Goal: Transaction & Acquisition: Purchase product/service

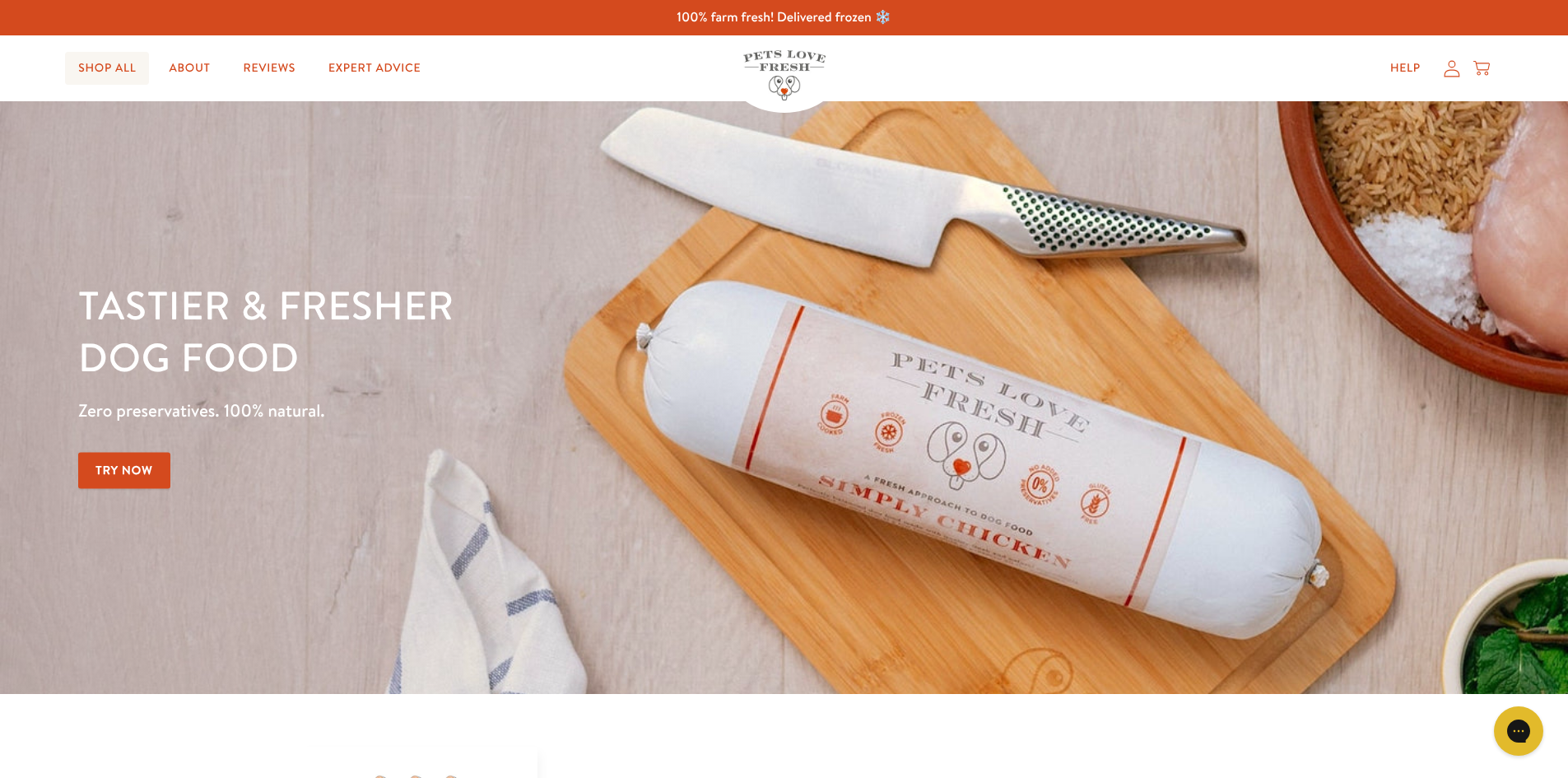
click at [76, 77] on link "Shop All" at bounding box center [107, 68] width 84 height 33
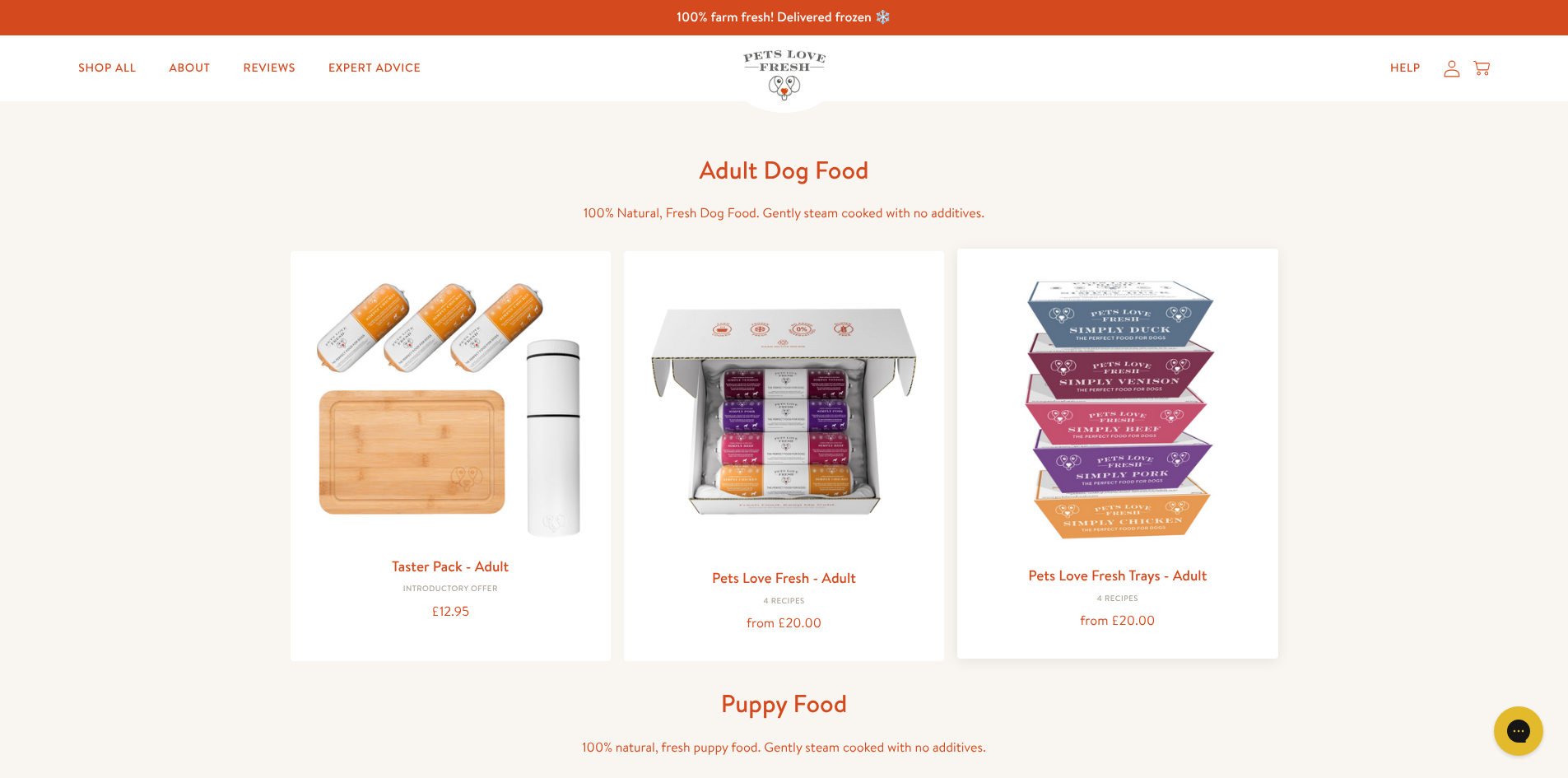
click at [1156, 557] on div "Pets Love Fresh Trays - Adult 4 Recipes from £20.00" at bounding box center [1117, 454] width 321 height 410
click at [1136, 476] on img at bounding box center [1117, 408] width 294 height 294
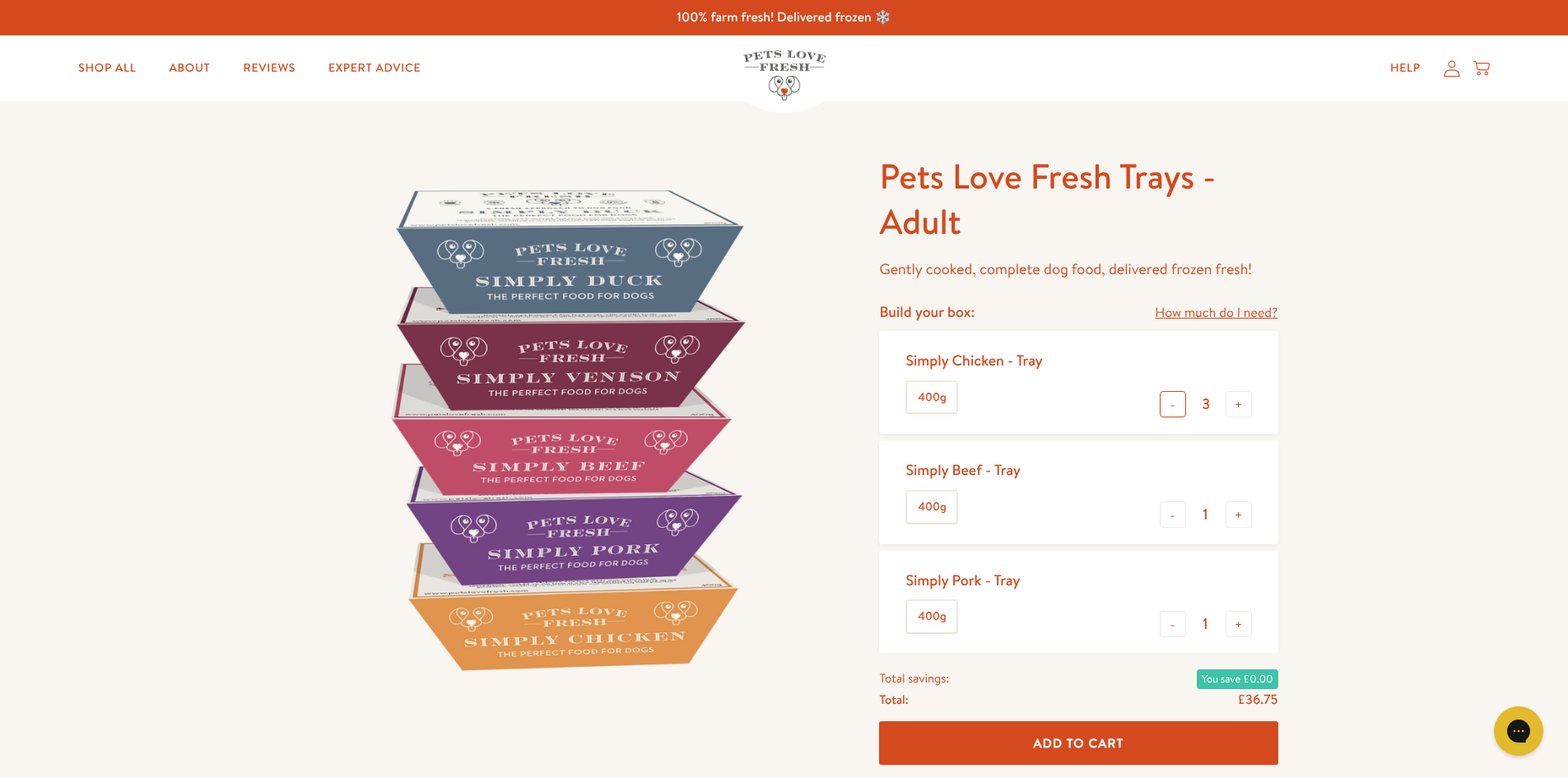
click at [1172, 411] on button "-" at bounding box center [1173, 404] width 27 height 27
type input "1"
click at [1167, 617] on button "-" at bounding box center [1173, 623] width 27 height 27
type input "0"
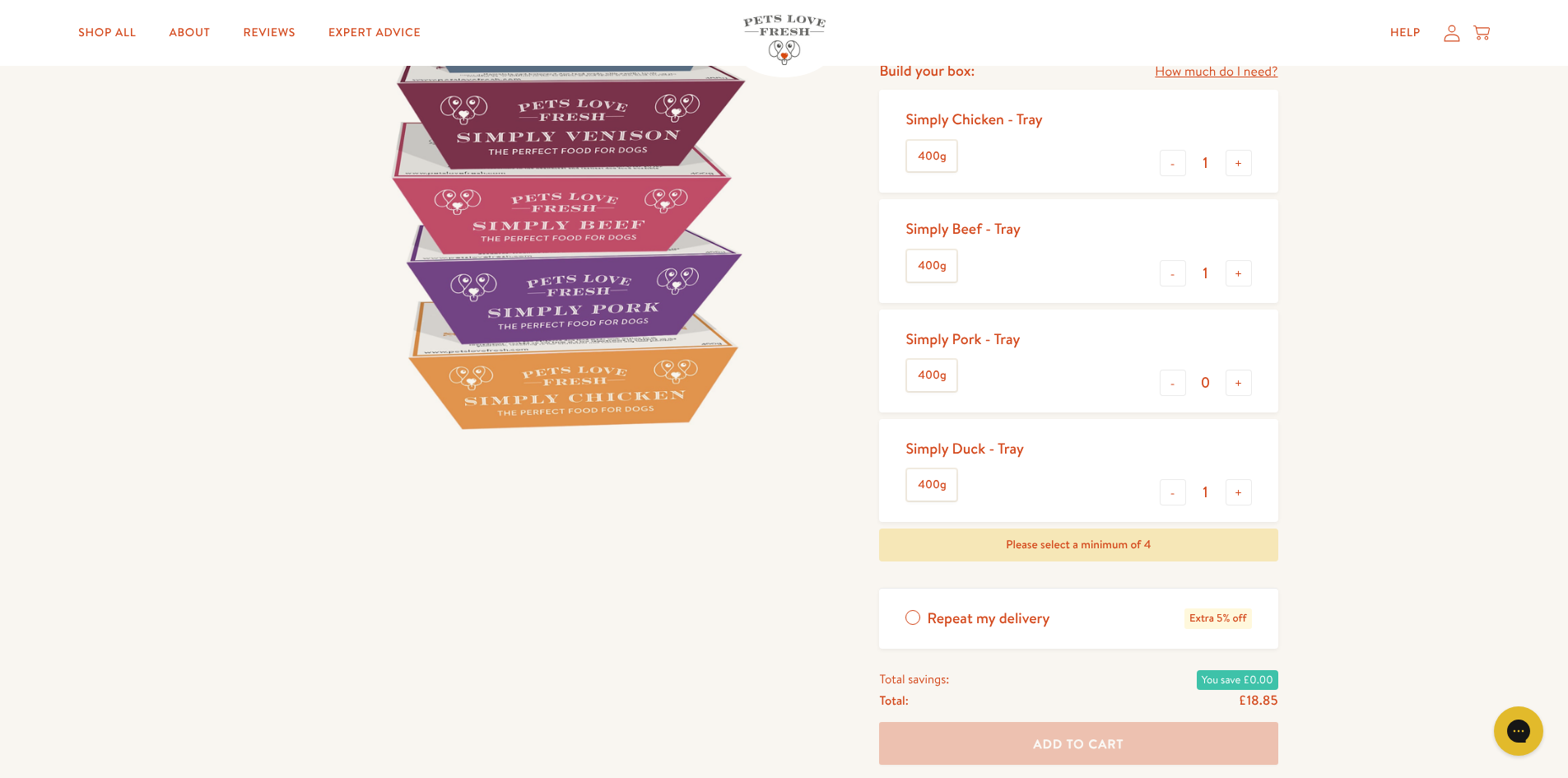
scroll to position [165, 0]
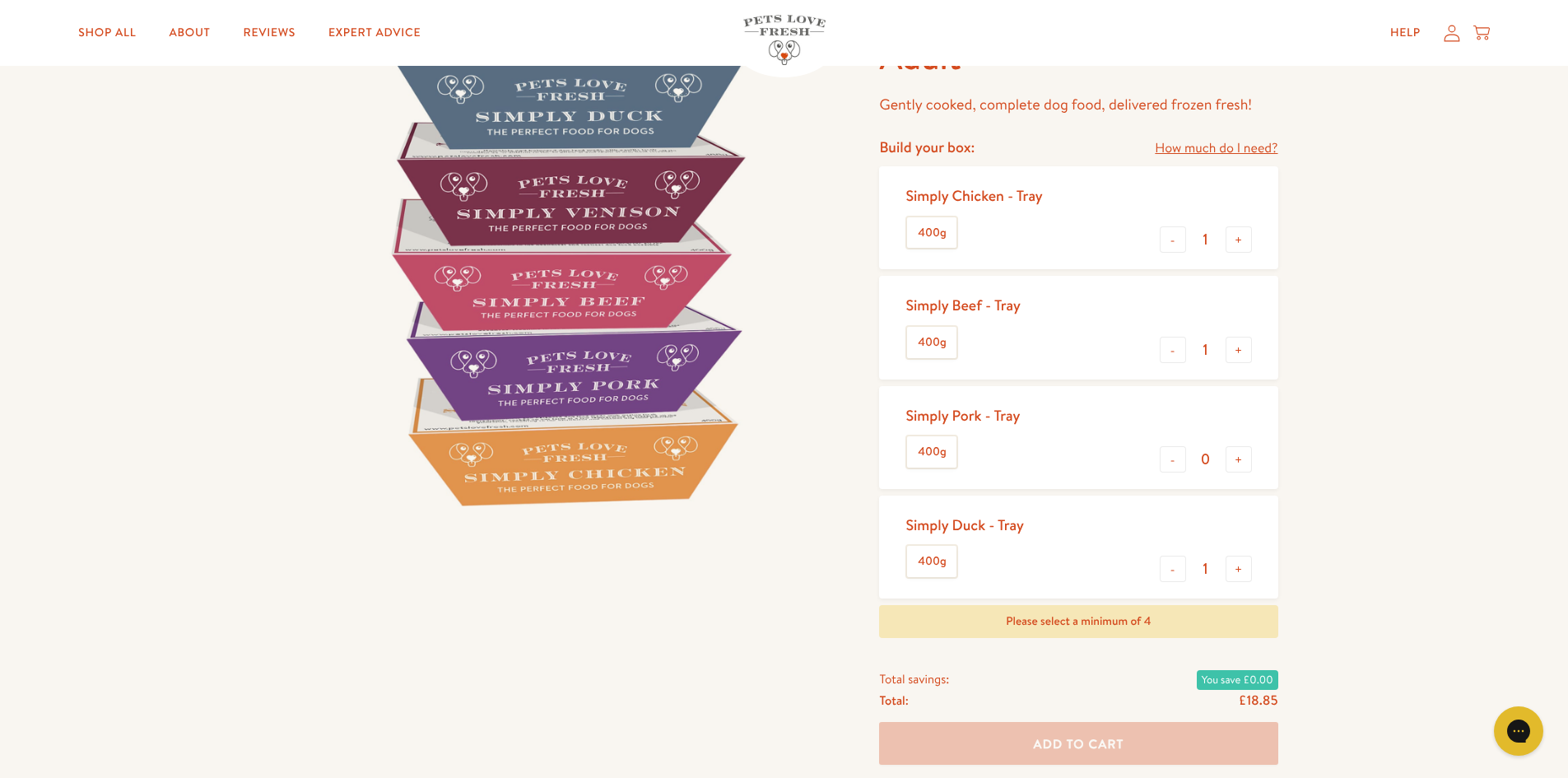
click at [1239, 366] on div "Simply Beef - Tray 400g - 1 +" at bounding box center [1079, 327] width 398 height 103
click at [1239, 359] on button "+" at bounding box center [1239, 349] width 27 height 27
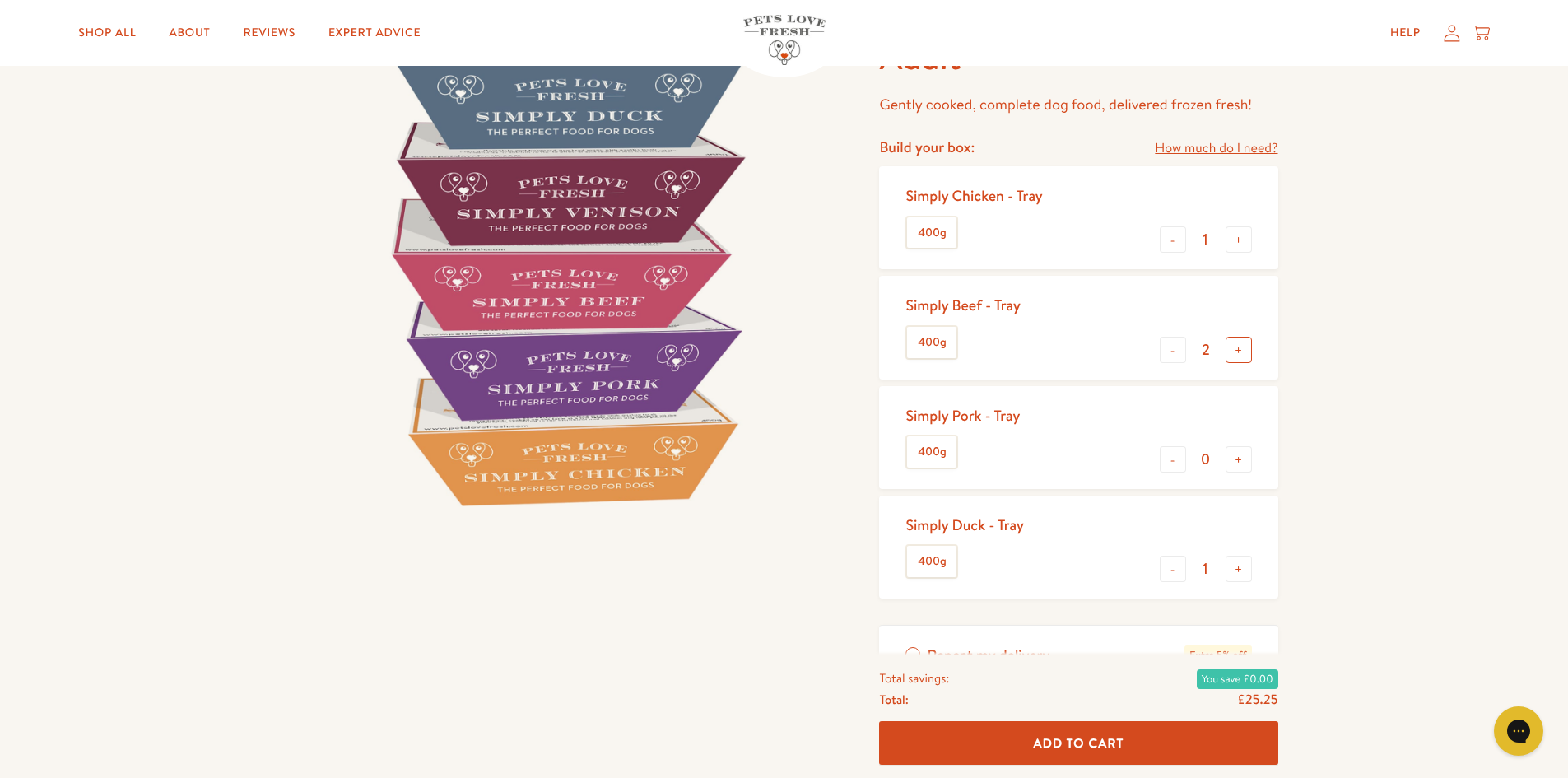
click at [1241, 353] on button "+" at bounding box center [1239, 349] width 27 height 27
click at [1162, 356] on button "-" at bounding box center [1173, 349] width 27 height 27
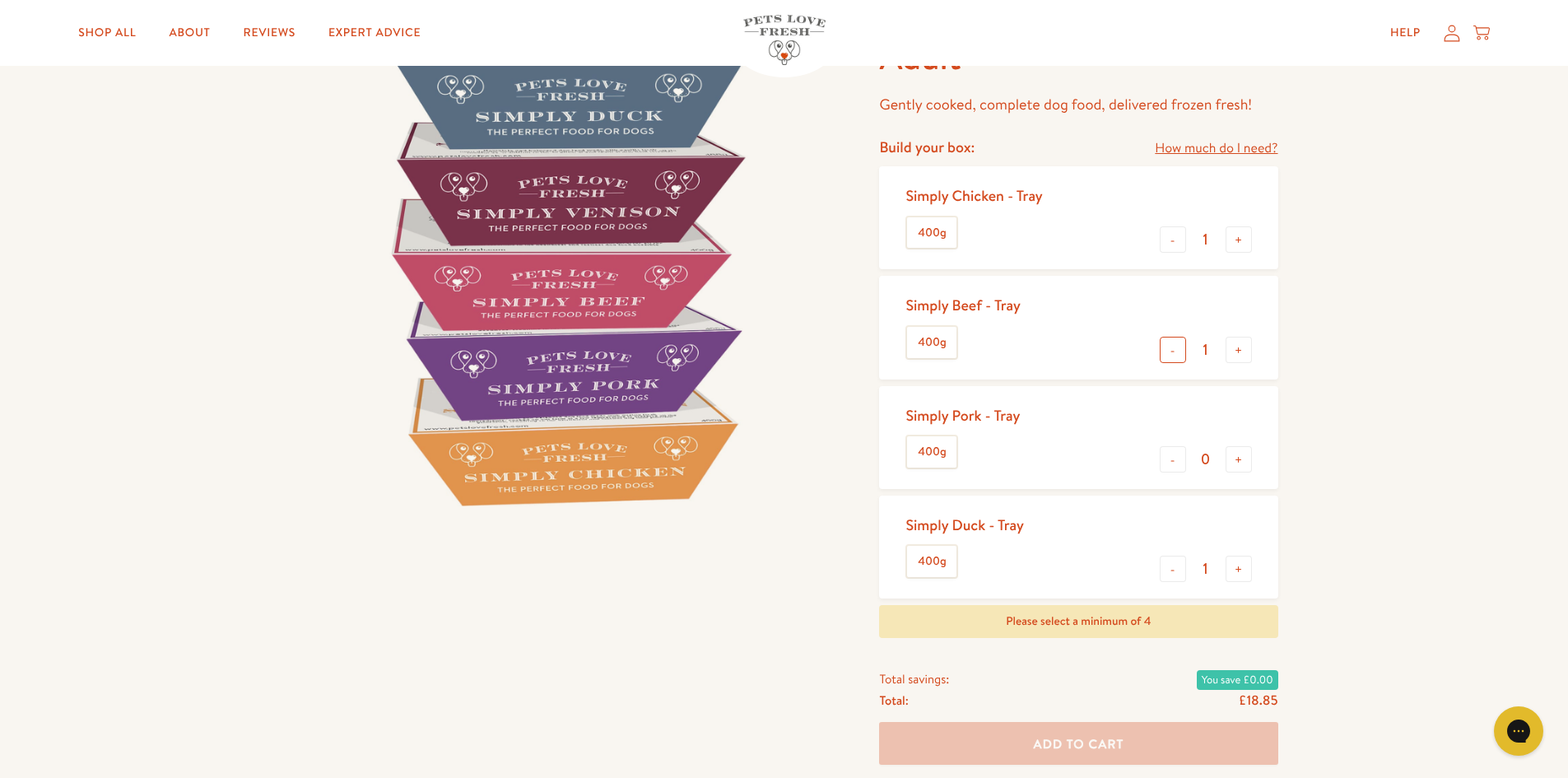
click at [1162, 356] on button "-" at bounding box center [1173, 349] width 27 height 27
type input "0"
click at [1162, 356] on button "-" at bounding box center [1173, 349] width 27 height 27
click at [1184, 242] on button "-" at bounding box center [1173, 240] width 27 height 27
type input "0"
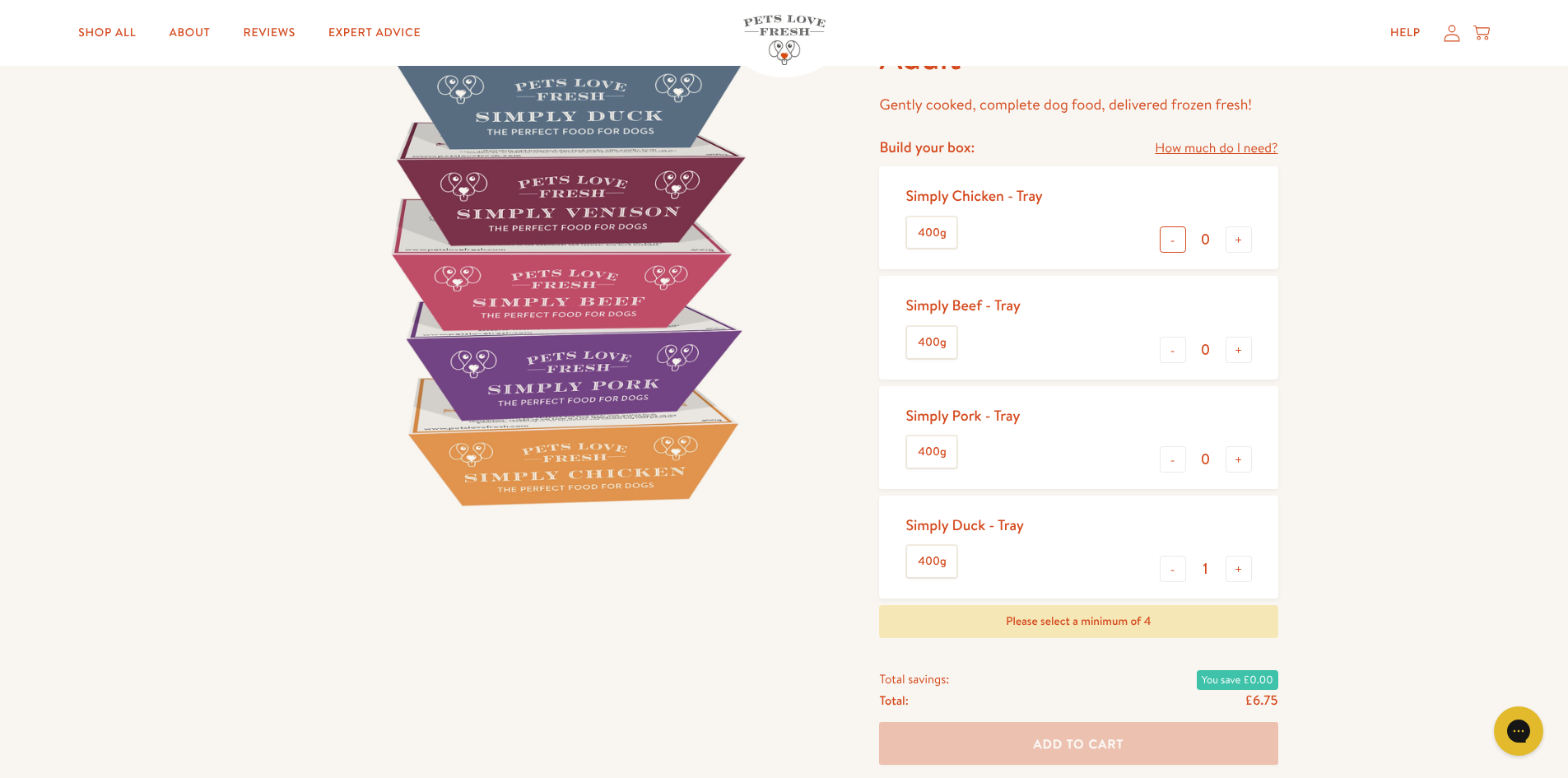
click at [1182, 240] on button "-" at bounding box center [1173, 240] width 27 height 27
click at [1184, 569] on button "-" at bounding box center [1173, 568] width 27 height 27
type input "0"
click at [1238, 366] on div "- 0 +" at bounding box center [1205, 351] width 92 height 30
click at [1241, 355] on button "+" at bounding box center [1239, 349] width 27 height 27
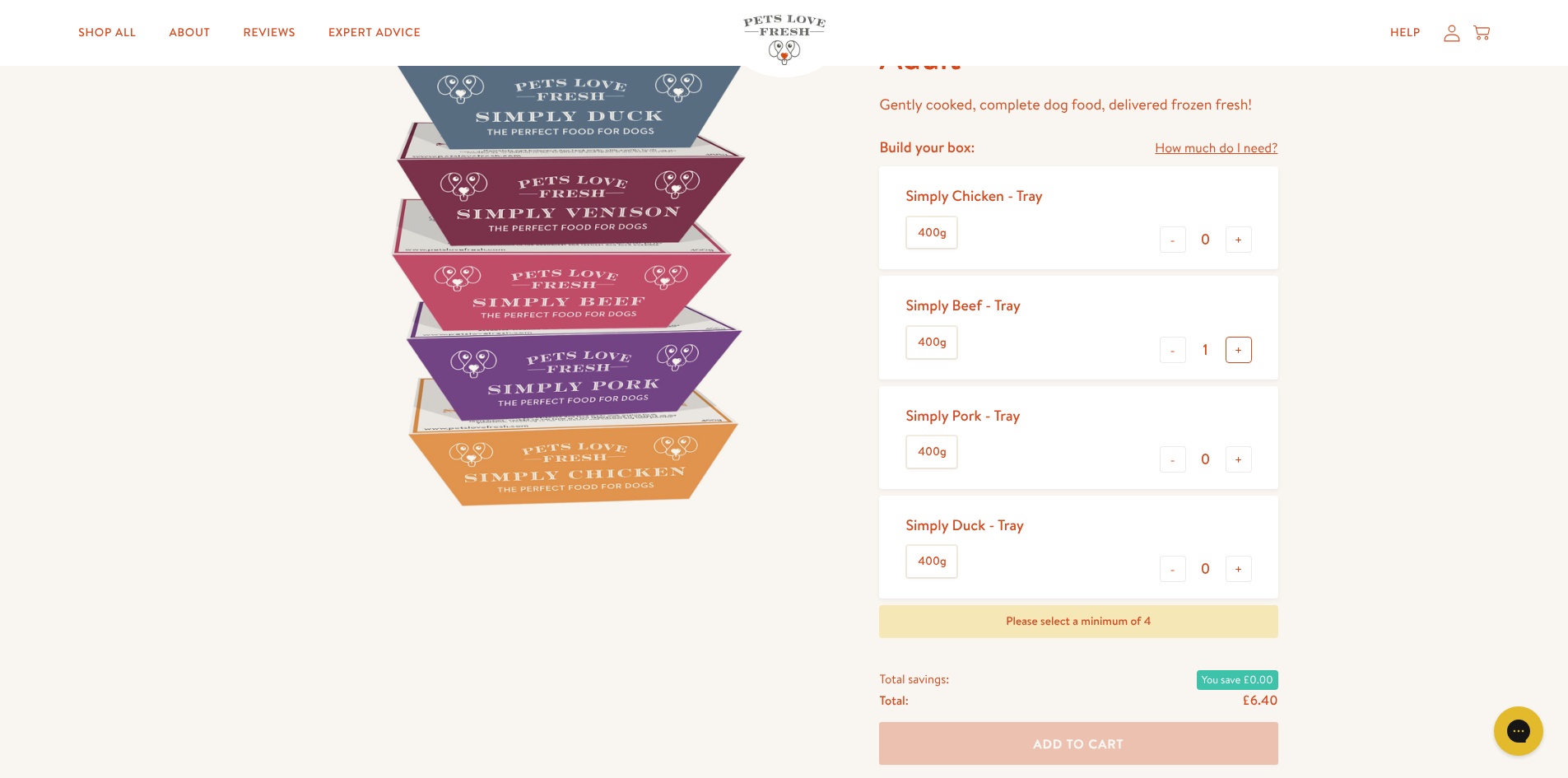
click at [1241, 355] on button "+" at bounding box center [1239, 349] width 27 height 27
type input "2"
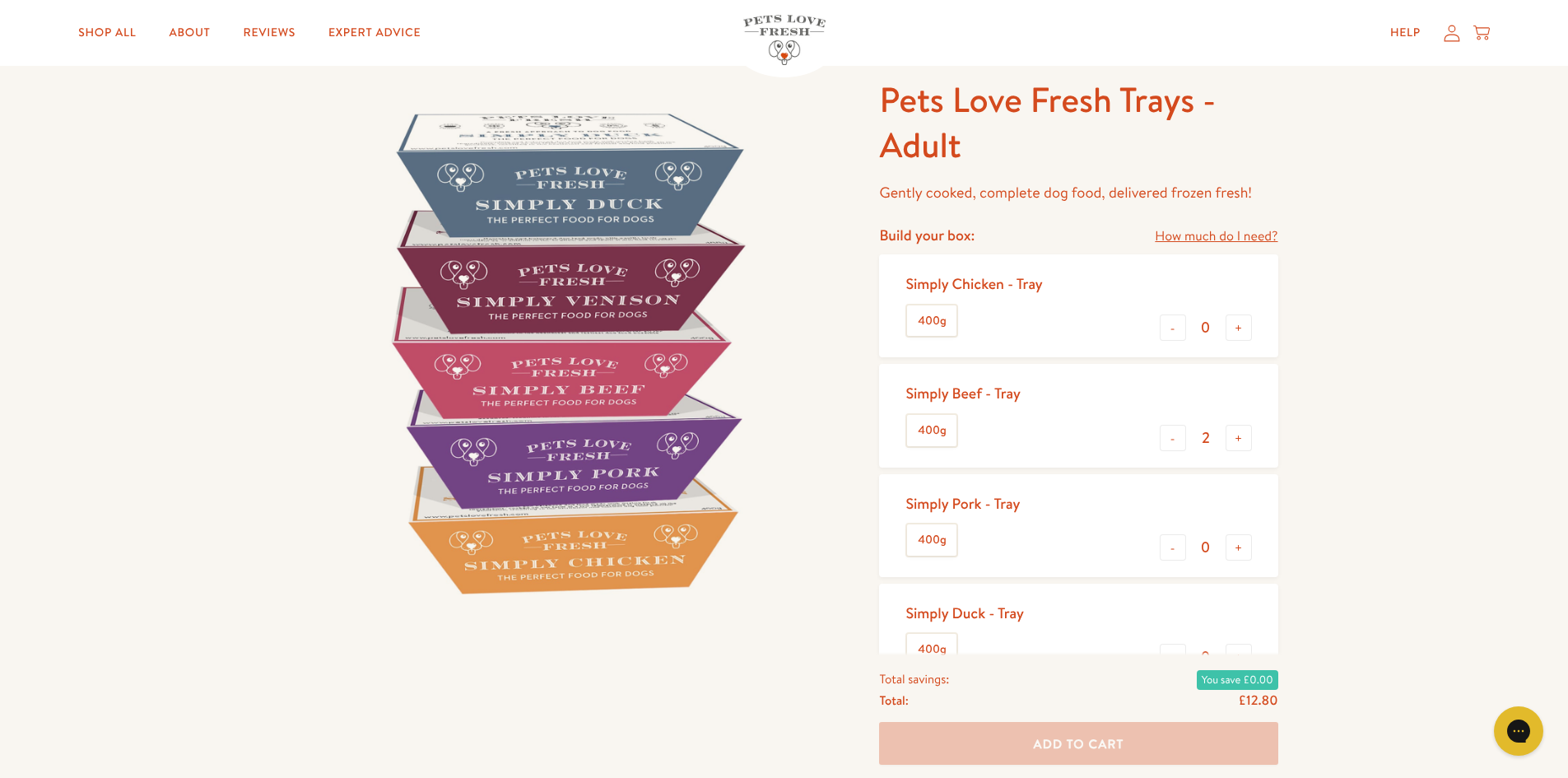
scroll to position [0, 0]
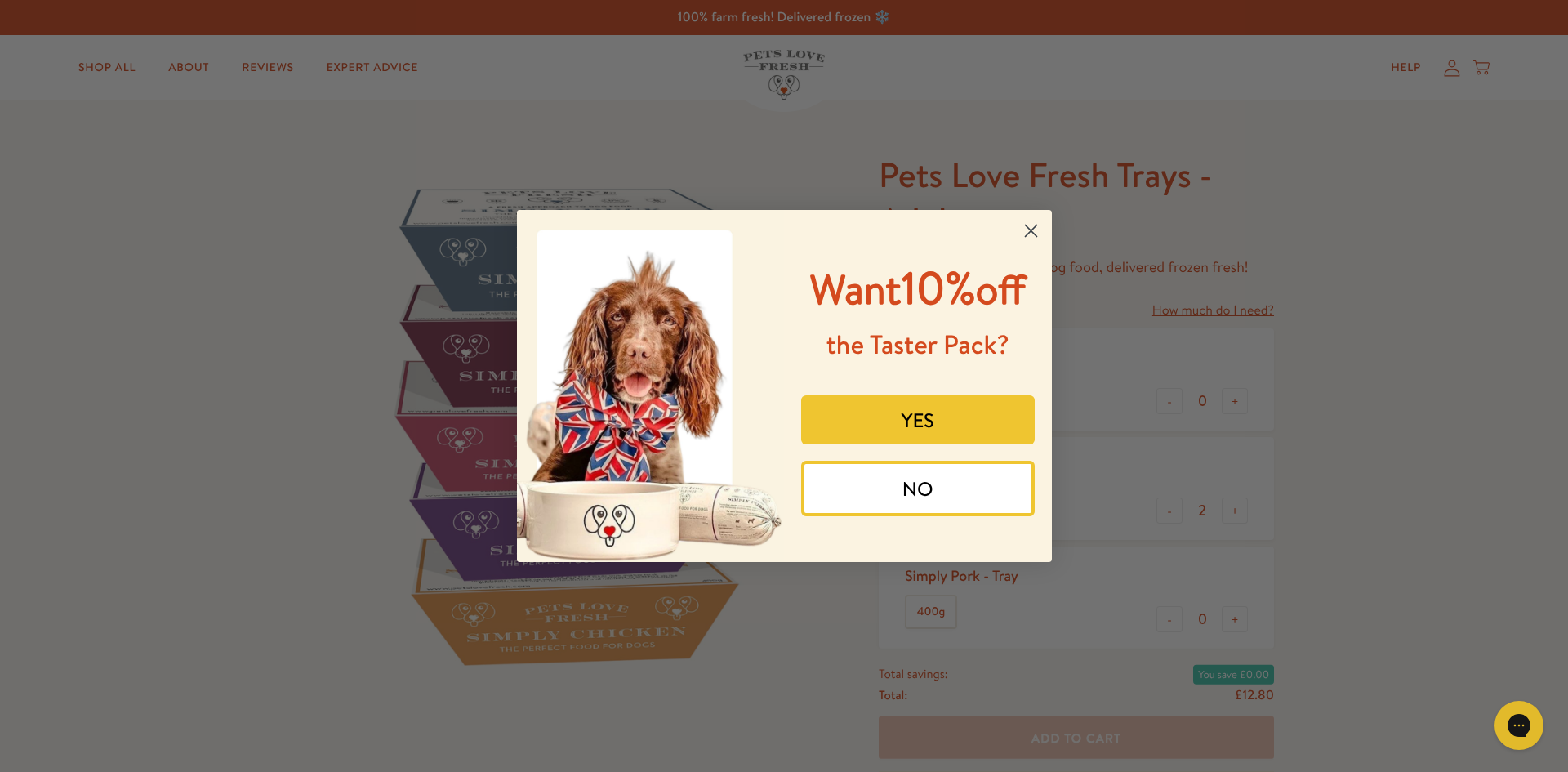
click at [1036, 222] on circle "Close dialog" at bounding box center [1030, 231] width 27 height 27
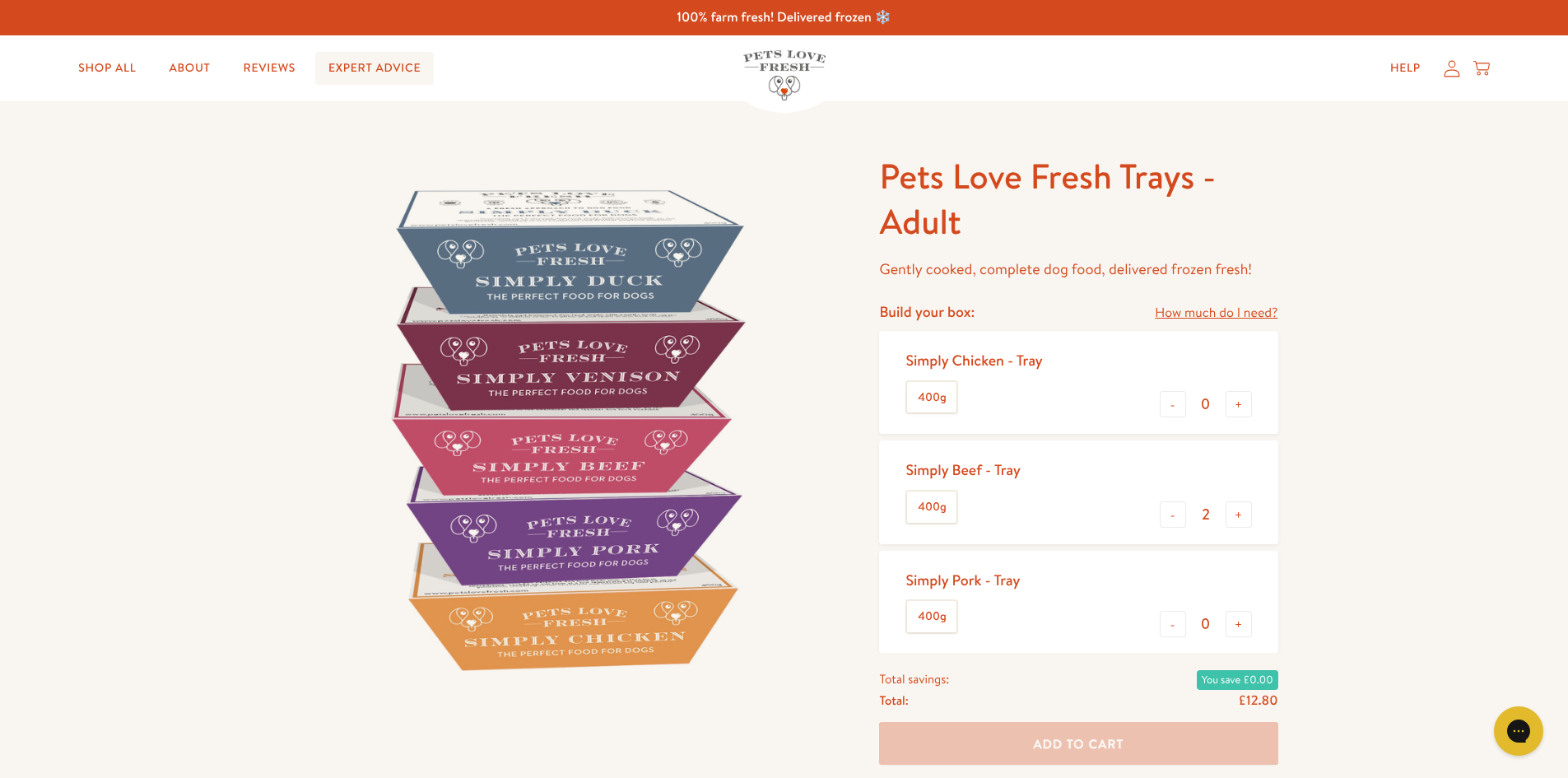
click at [343, 70] on link "Expert Advice" at bounding box center [375, 68] width 118 height 33
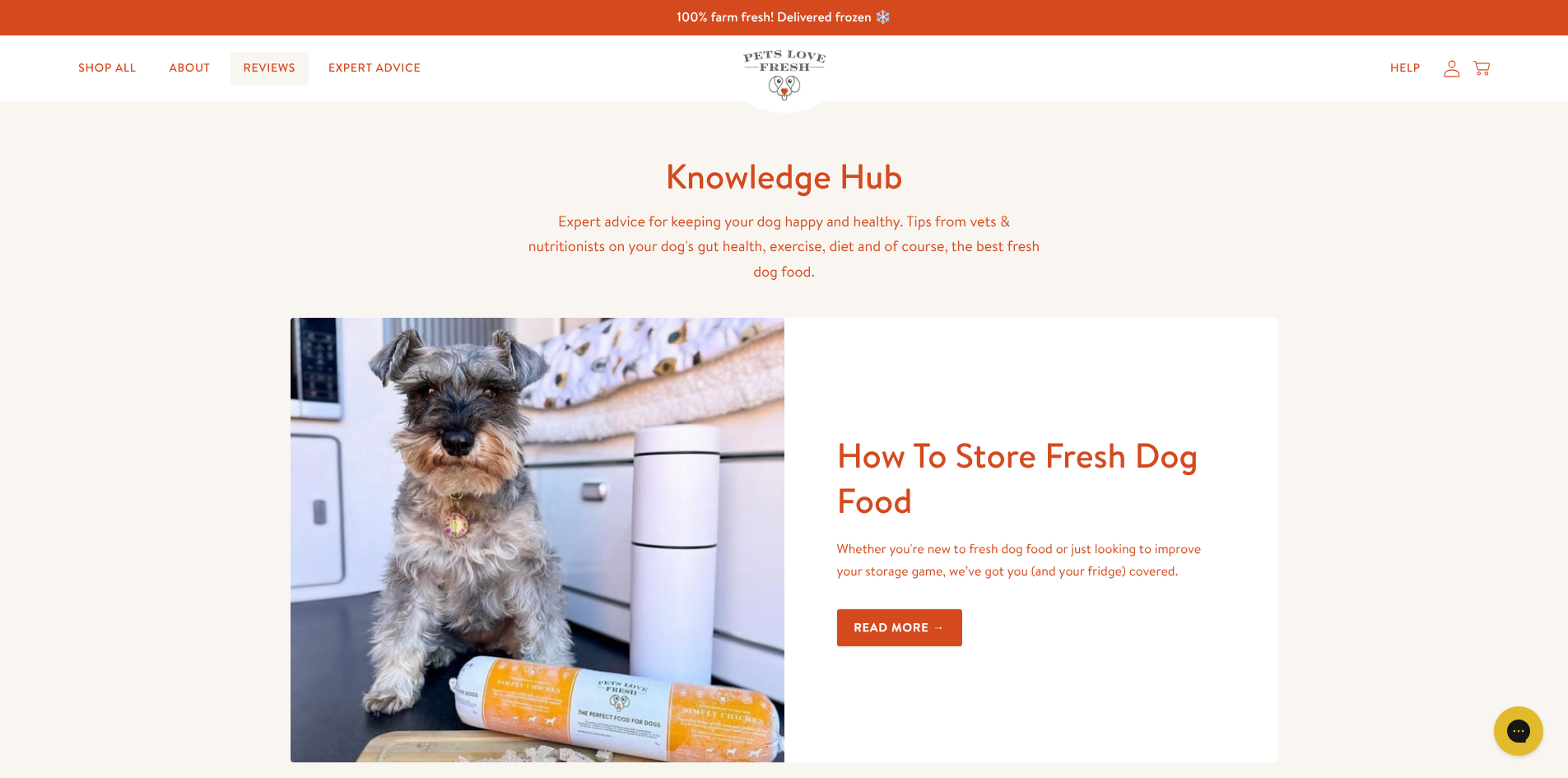
click at [303, 84] on link "Reviews" at bounding box center [269, 68] width 78 height 33
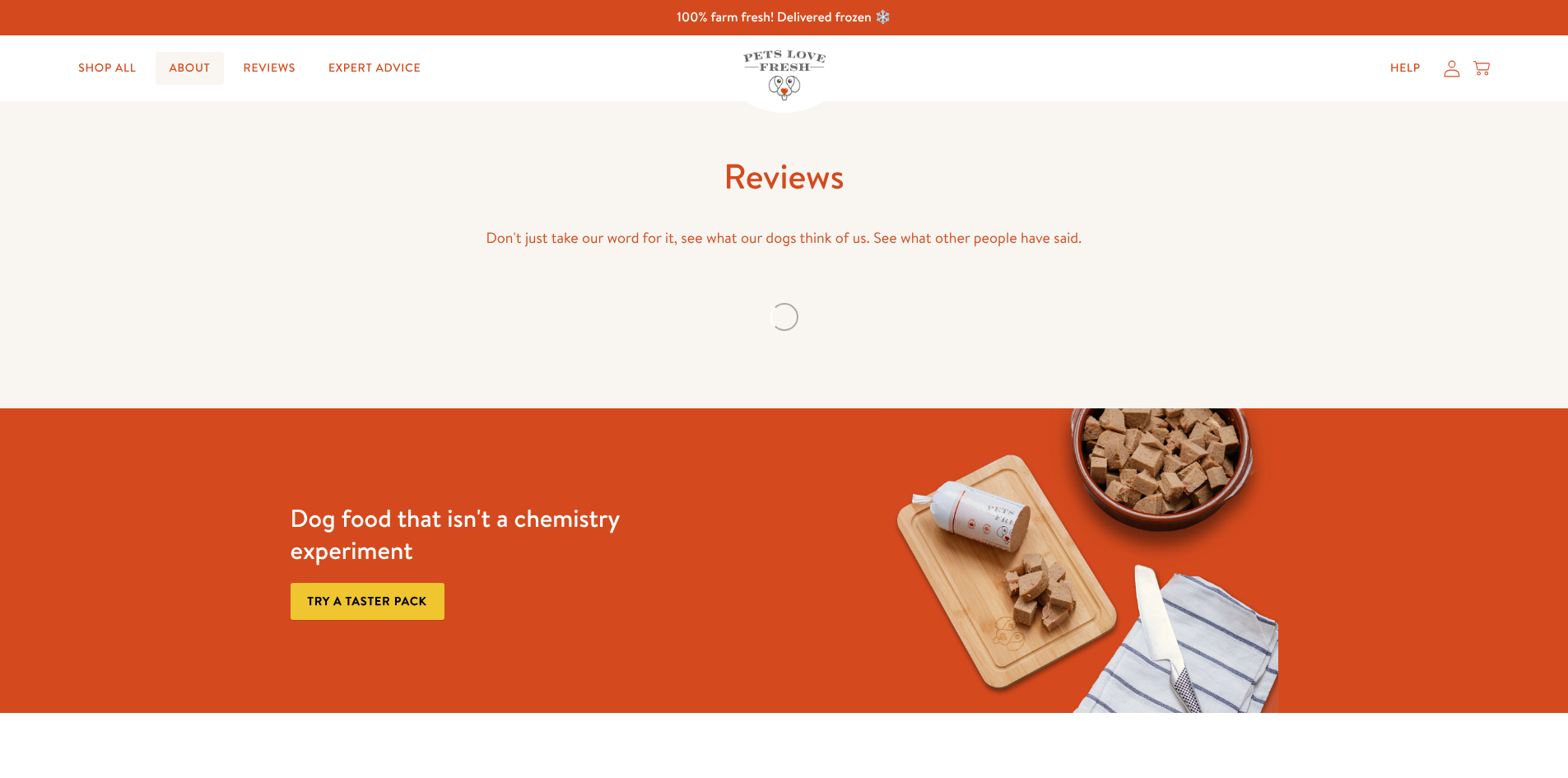
click at [178, 72] on link "About" at bounding box center [189, 68] width 67 height 33
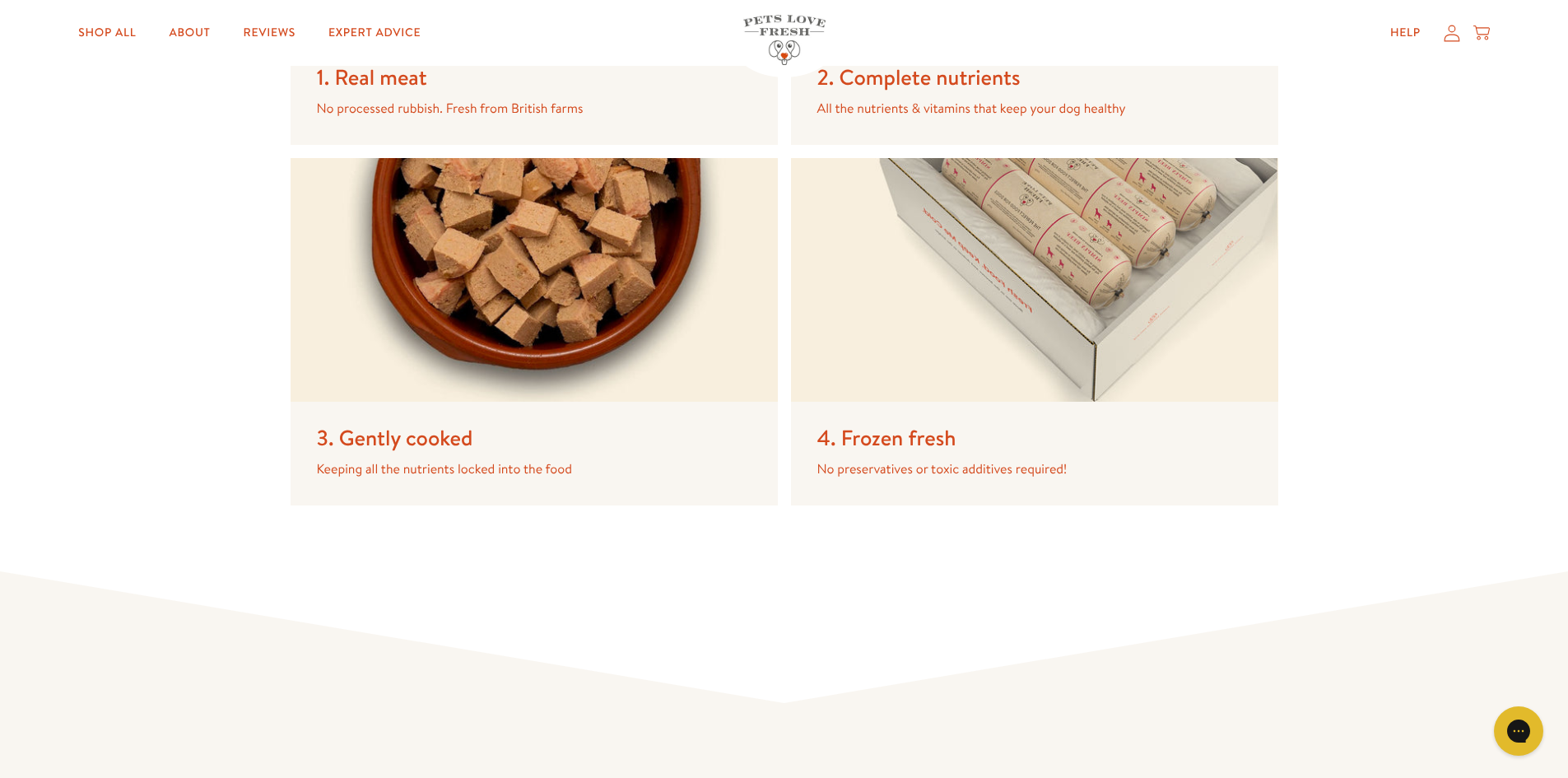
scroll to position [2881, 0]
